Goal: Information Seeking & Learning: Learn about a topic

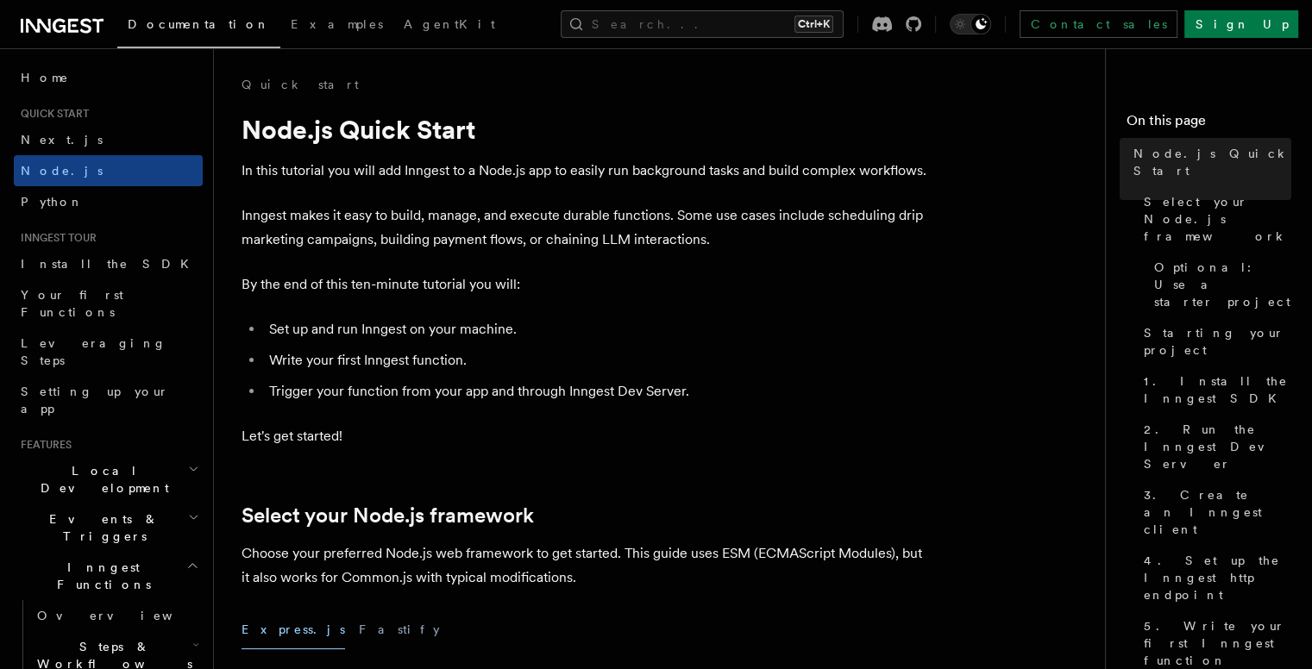
click at [79, 110] on span "Quick start" at bounding box center [51, 114] width 75 height 14
click at [54, 77] on link "Home" at bounding box center [108, 77] width 189 height 31
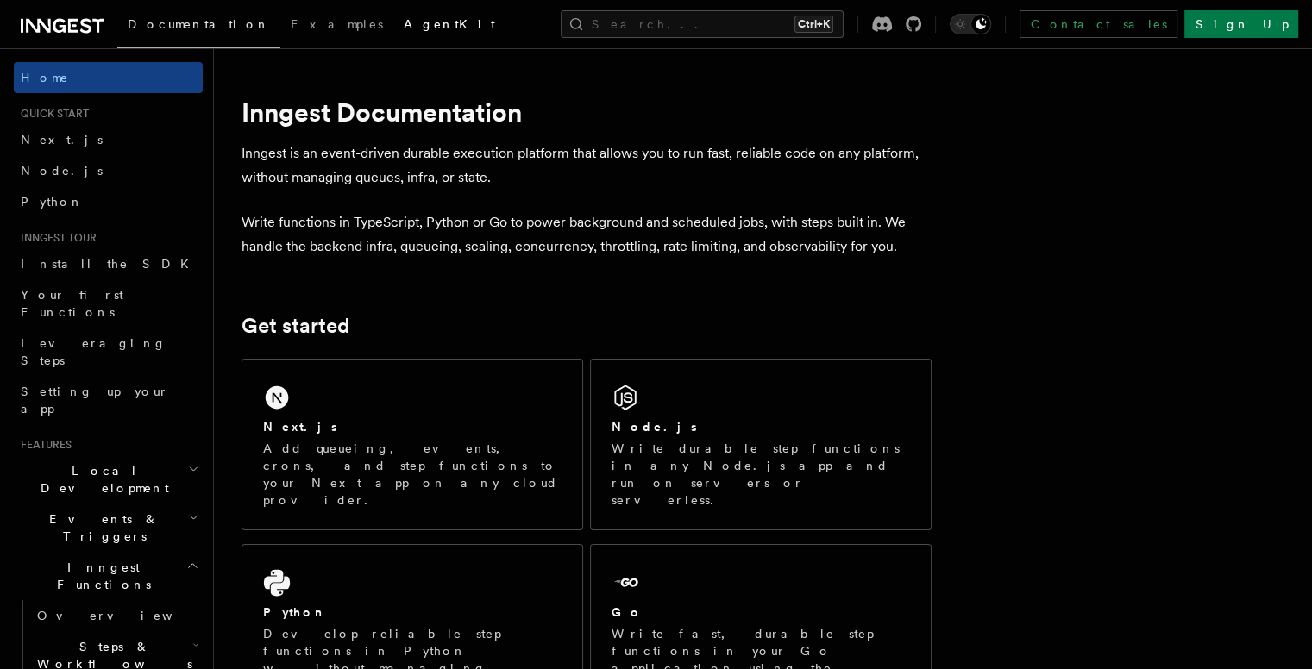
click at [393, 32] on link "AgentKit" at bounding box center [449, 25] width 112 height 41
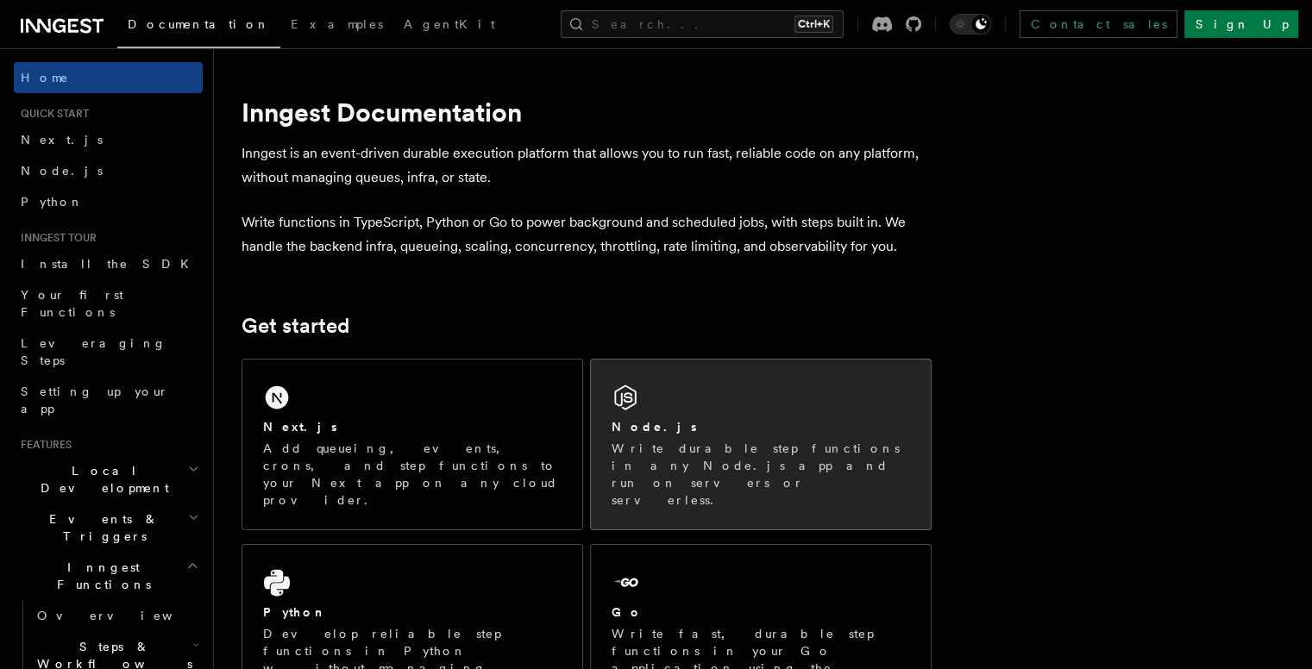
click at [750, 408] on div "Node.js Write durable step functions in any Node.js app and run on servers or s…" at bounding box center [761, 445] width 340 height 170
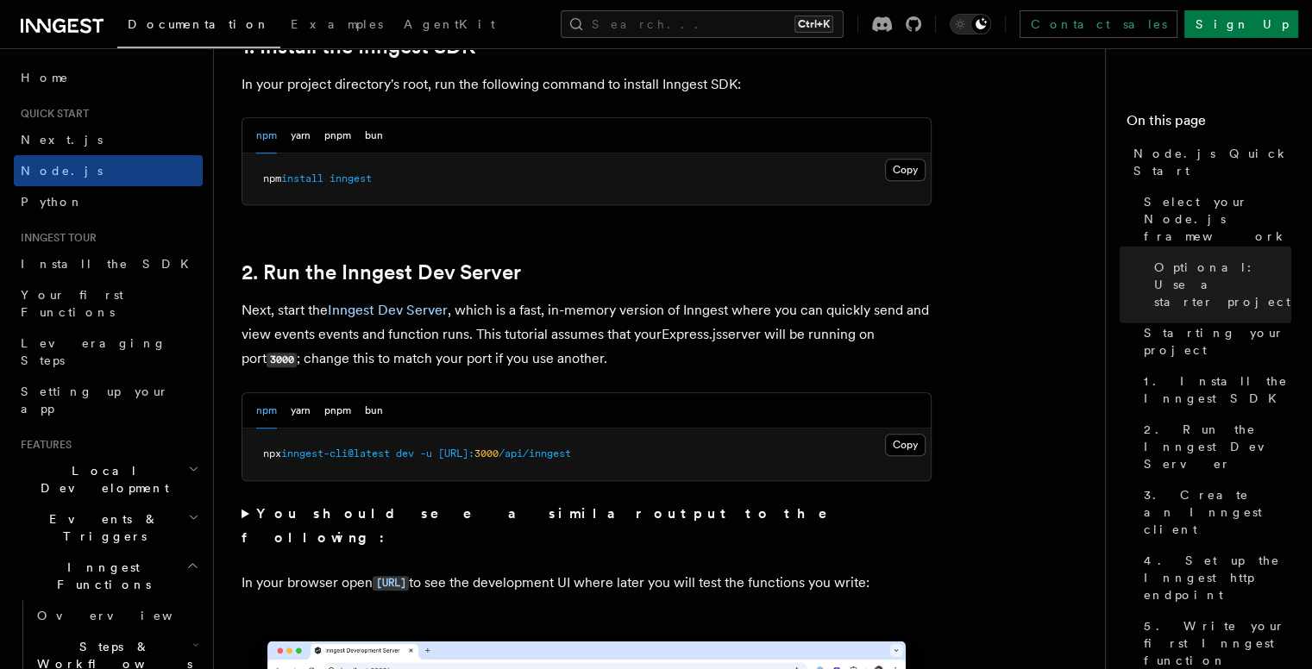
scroll to position [1173, 0]
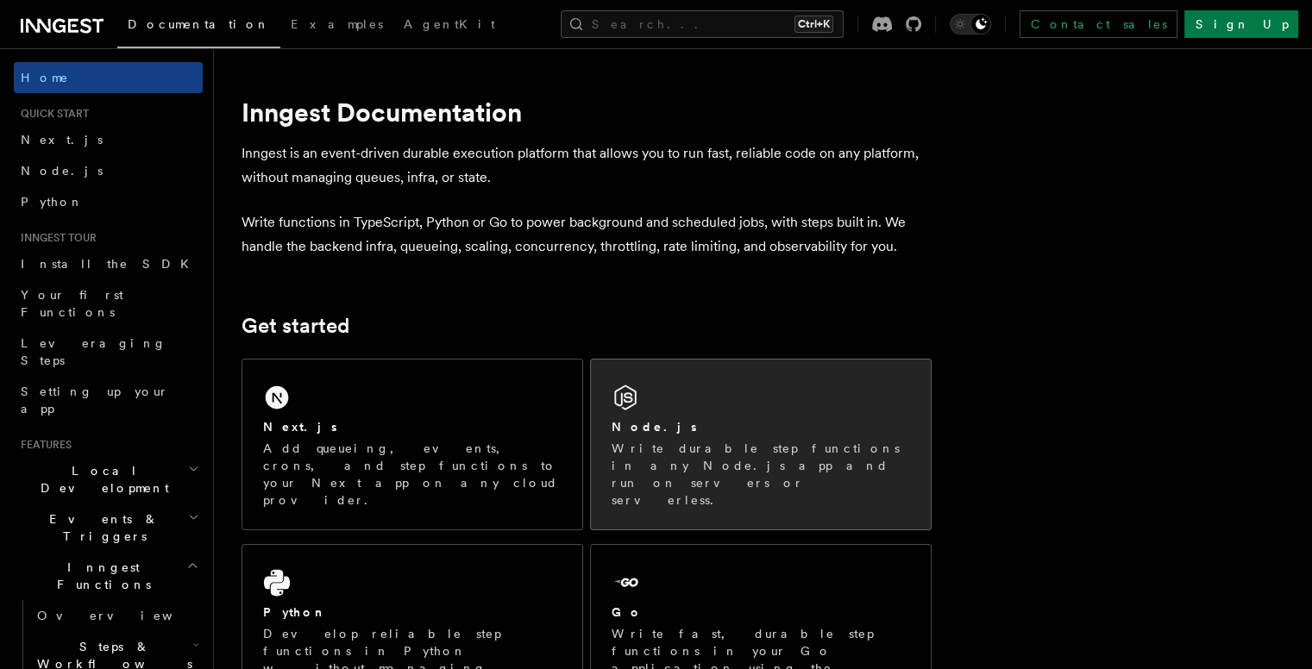
click at [677, 420] on div "Node.js" at bounding box center [760, 427] width 298 height 18
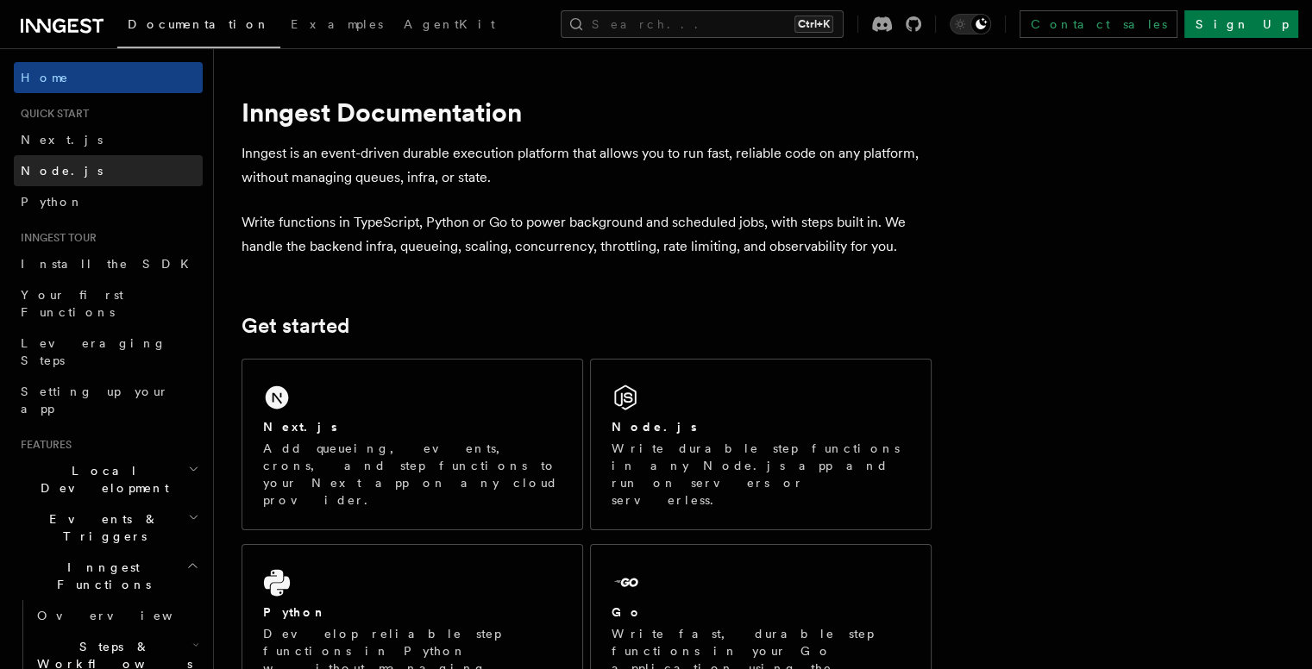
click at [138, 162] on link "Node.js" at bounding box center [108, 170] width 189 height 31
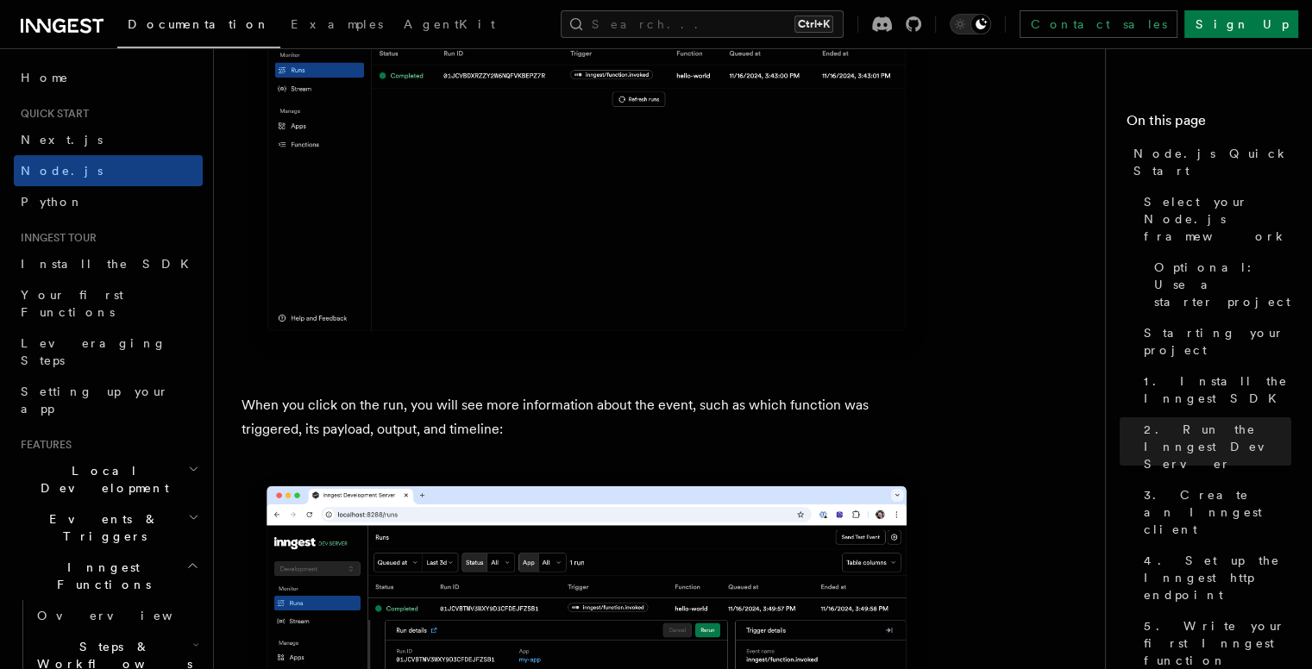
scroll to position [6164, 0]
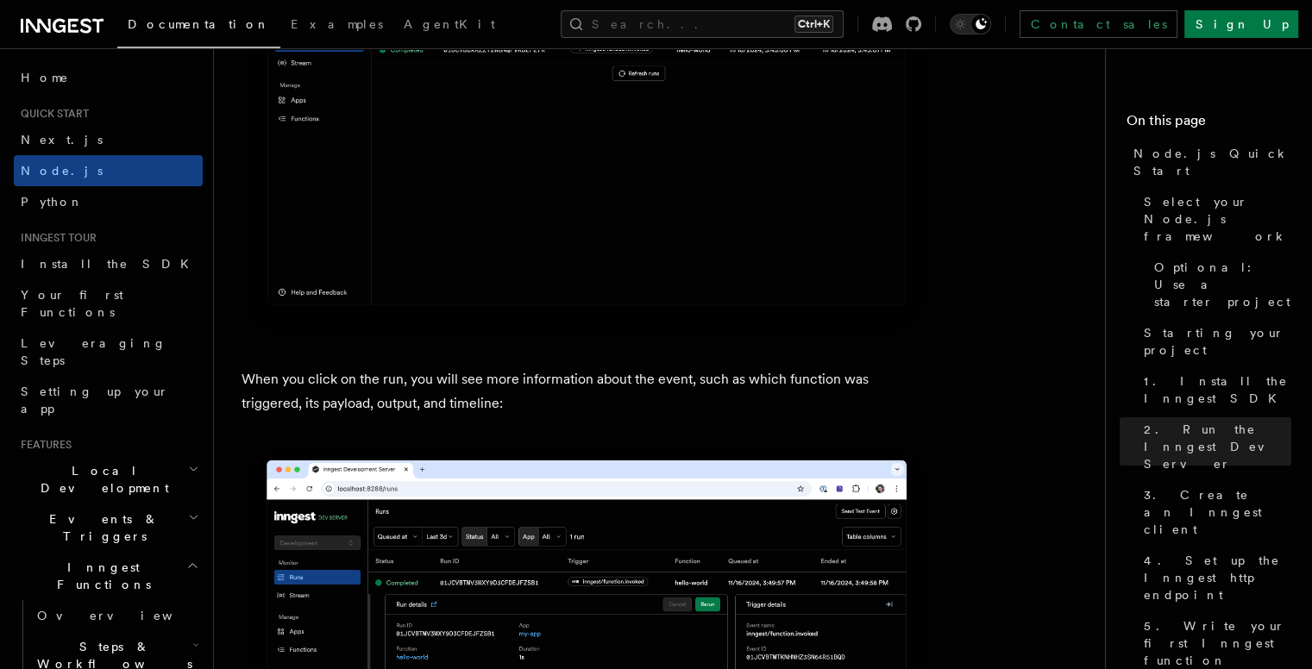
click at [148, 552] on h2 "Inngest Functions" at bounding box center [108, 576] width 189 height 48
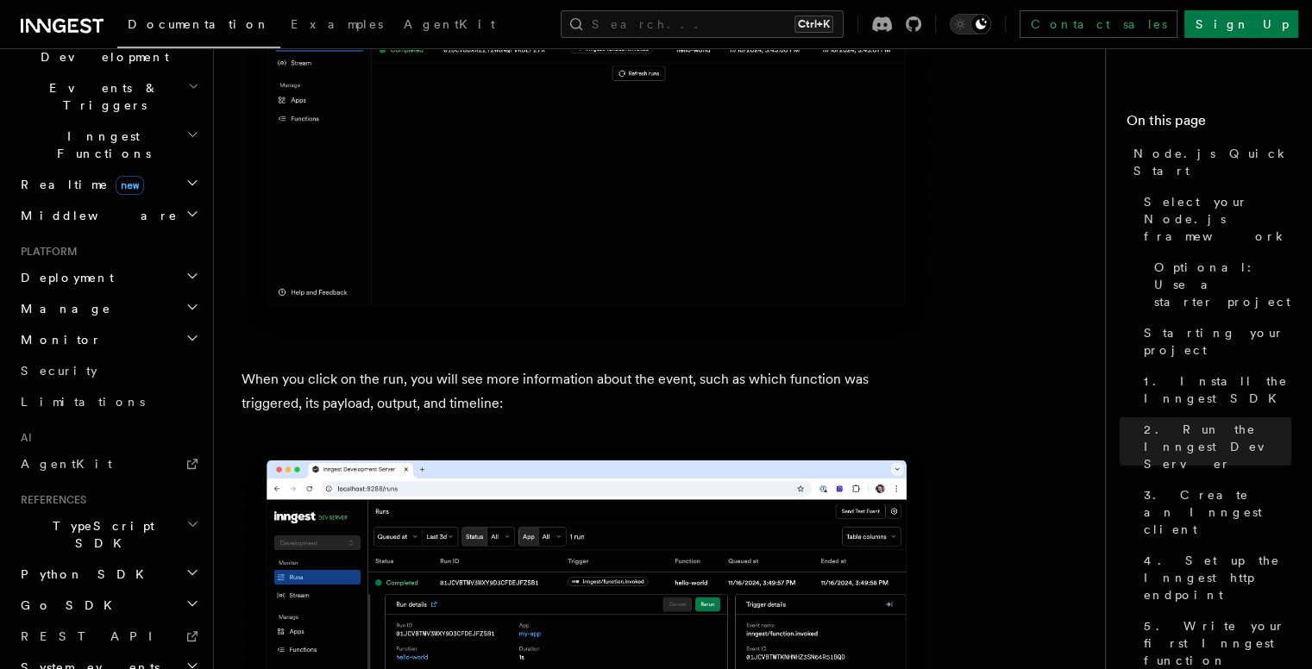
scroll to position [493, 0]
